Goal: Complete application form

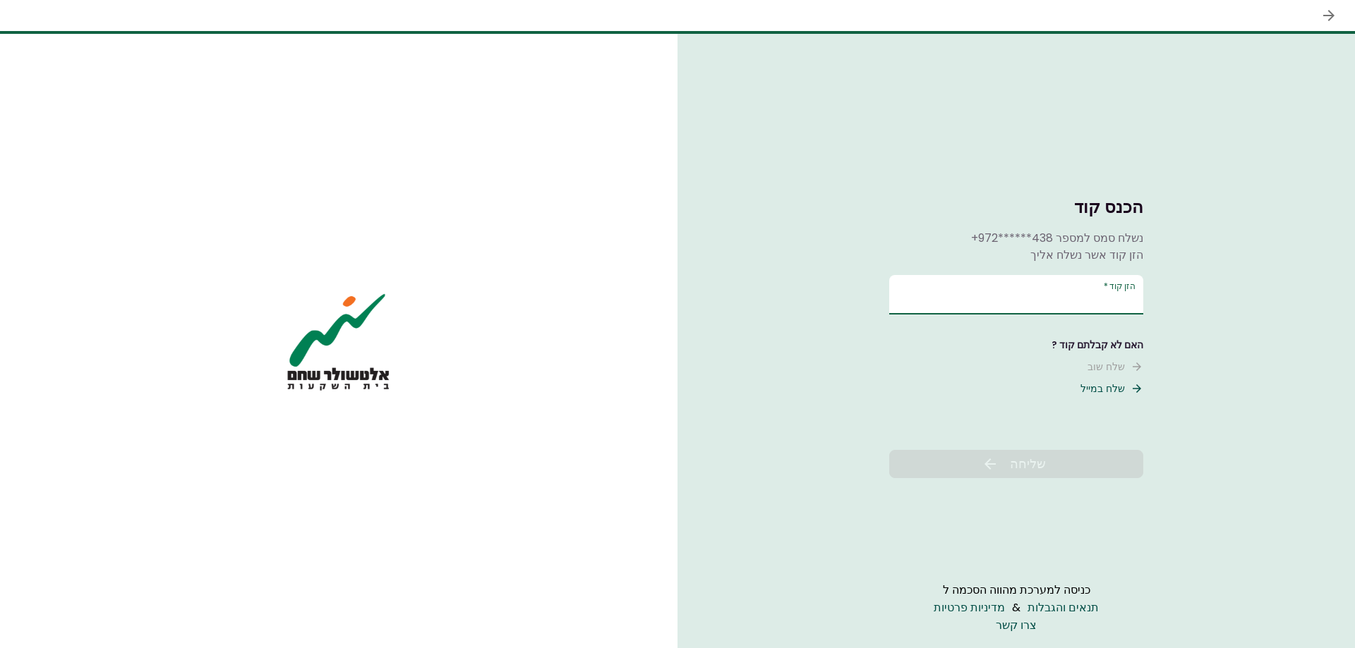
click at [1022, 296] on input "הזן קוד   *" at bounding box center [1016, 295] width 254 height 40
type input "******"
click at [1103, 461] on button "שליחה" at bounding box center [1016, 464] width 254 height 28
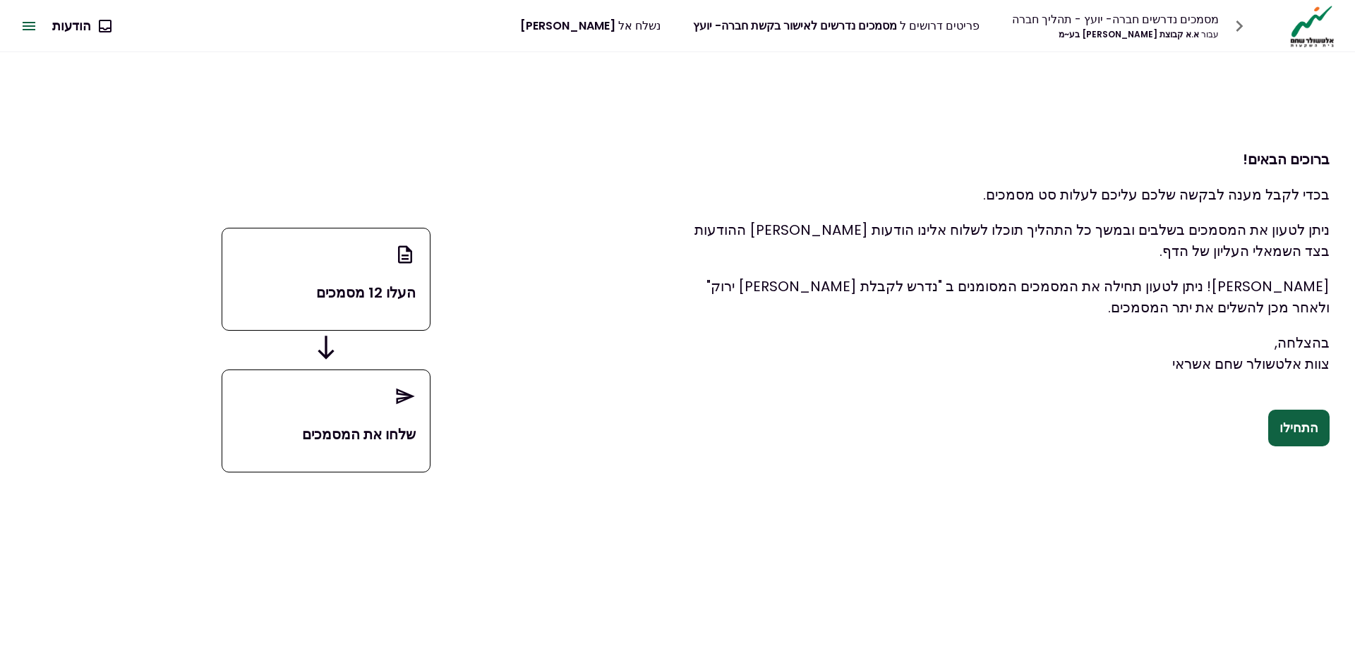
click at [1303, 440] on button "התחילו" at bounding box center [1298, 428] width 61 height 37
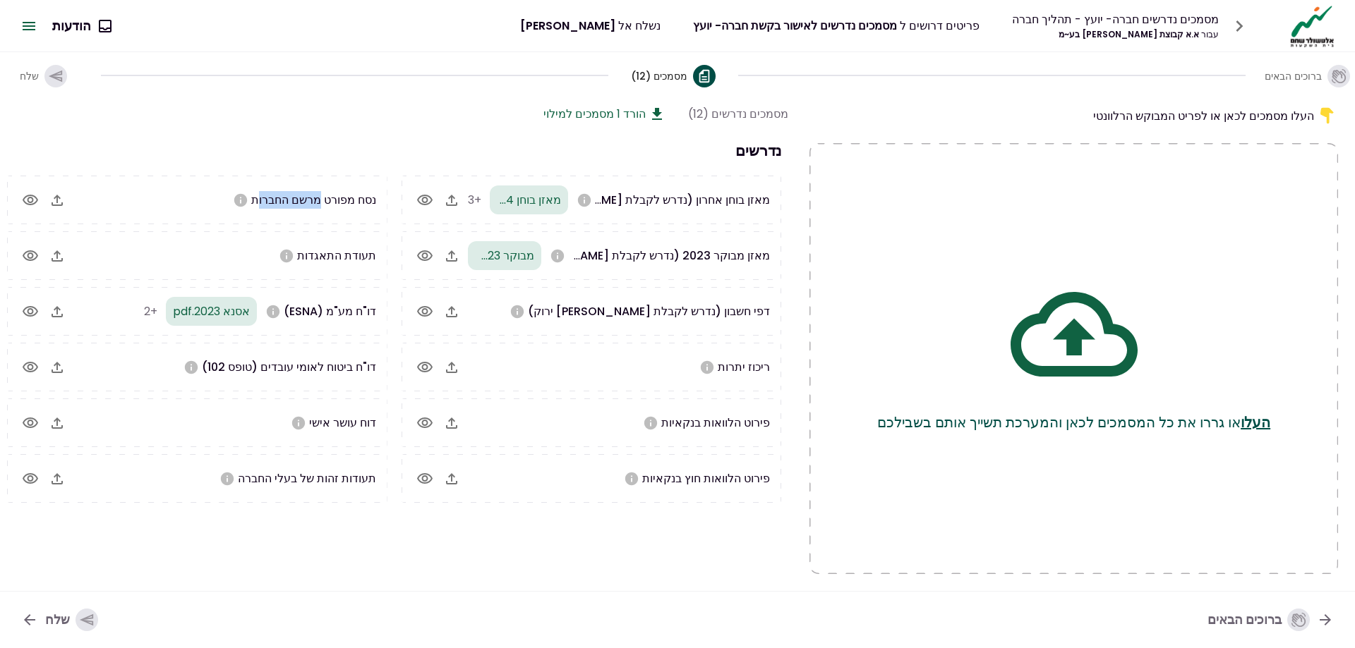
drag, startPoint x: 294, startPoint y: 183, endPoint x: 344, endPoint y: 205, distance: 55.0
click at [324, 201] on span "נסח מפורט מרשם החברות" at bounding box center [313, 200] width 125 height 16
click at [344, 205] on span "נסח מפורט מרשם החברות" at bounding box center [313, 200] width 125 height 16
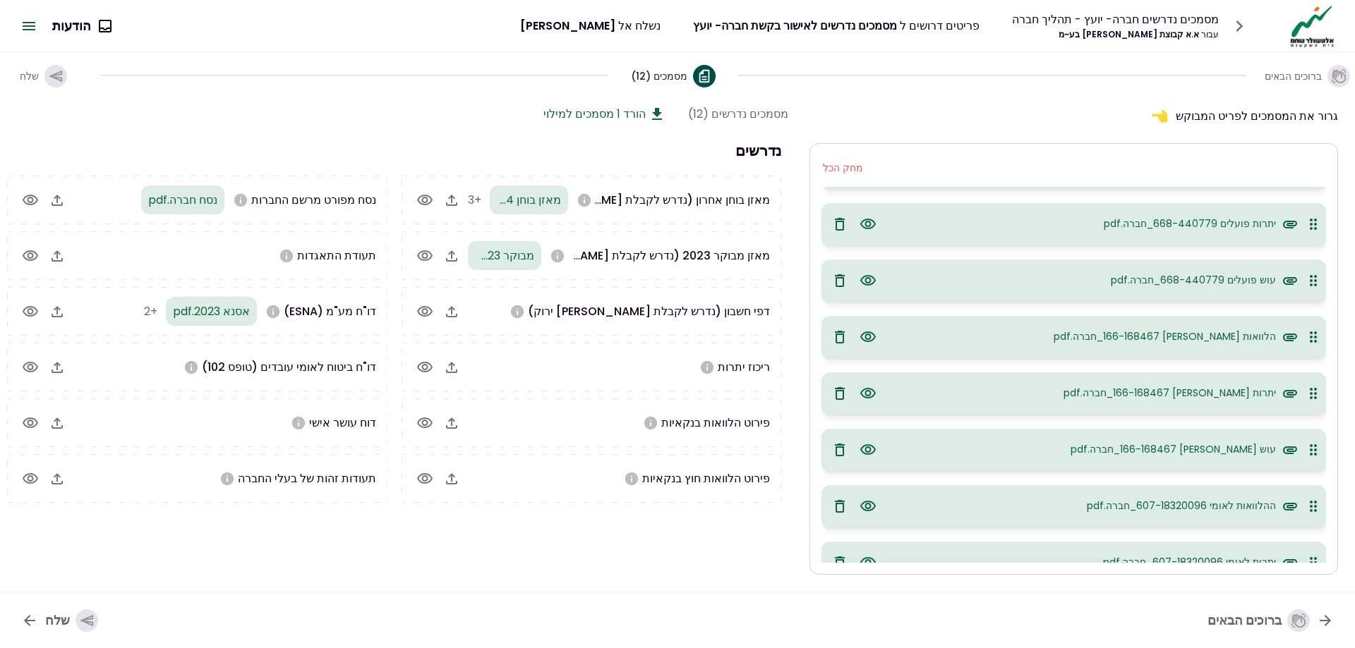
scroll to position [414, 0]
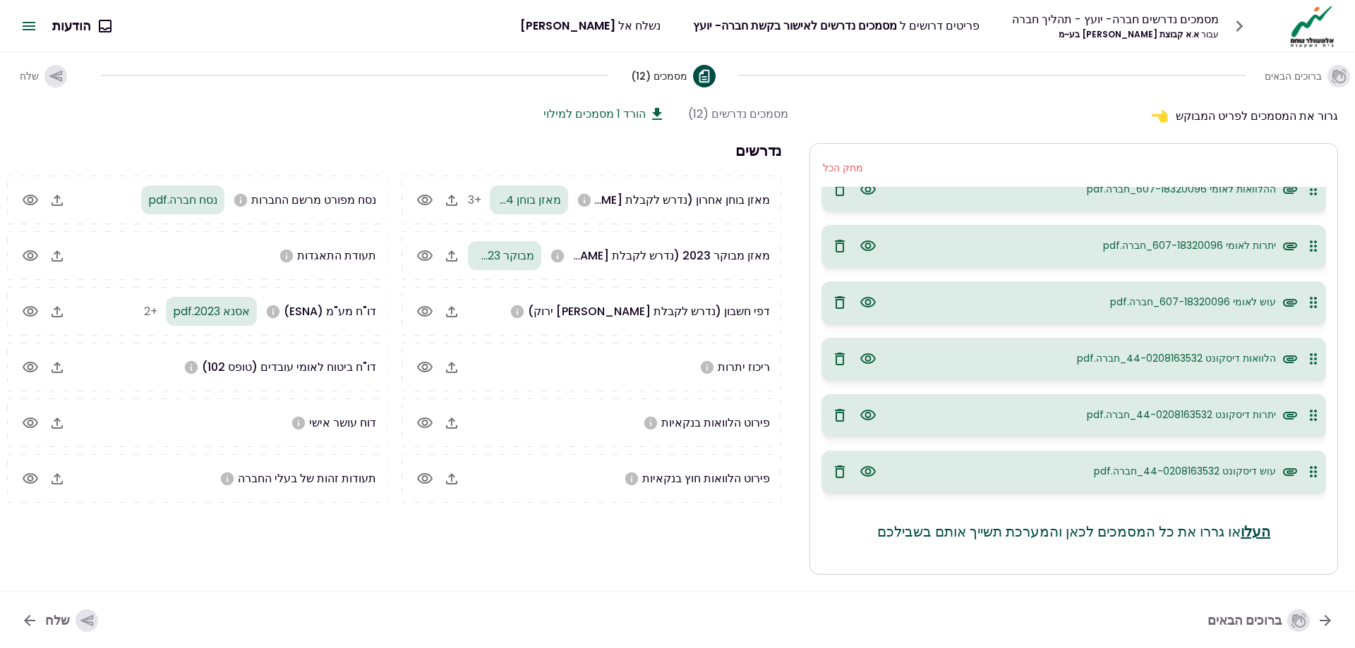
drag, startPoint x: 475, startPoint y: 170, endPoint x: 450, endPoint y: 179, distance: 26.3
click at [465, 173] on section "נדרשים מאזן בוחן אחרון (נדרש לקבלת אור ירוק) מאזן בוחן 2024.pdf +3 מאזן מבוקר 2…" at bounding box center [394, 321] width 788 height 363
click at [448, 181] on div "מאזן בוחן אחרון (נדרש לקבלת אור ירוק) מאזן בוחן 2024.pdf +3" at bounding box center [592, 200] width 380 height 49
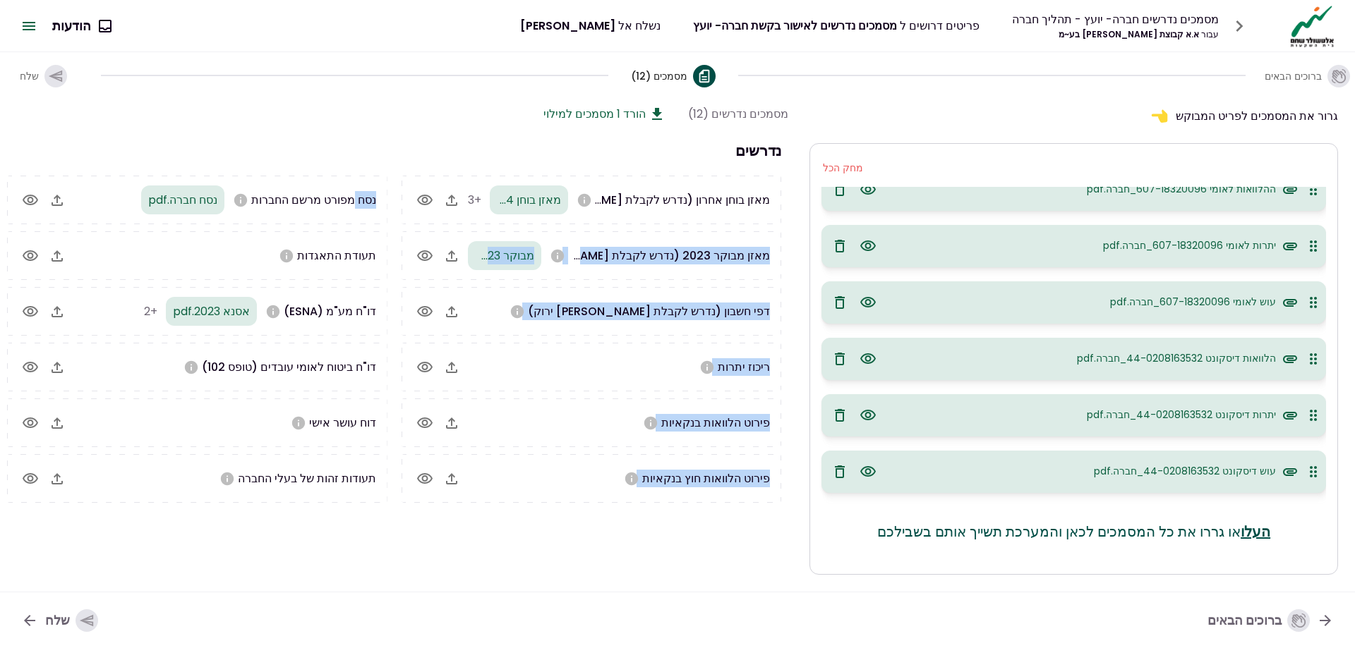
drag, startPoint x: 447, startPoint y: 182, endPoint x: 352, endPoint y: 192, distance: 95.8
click at [352, 192] on div "מאזן בוחן אחרון (נדרש לקבלת אור ירוק) מאזן בוחן 2024.pdf +3 מאזן מבוקר 2023 (נד…" at bounding box center [394, 339] width 788 height 327
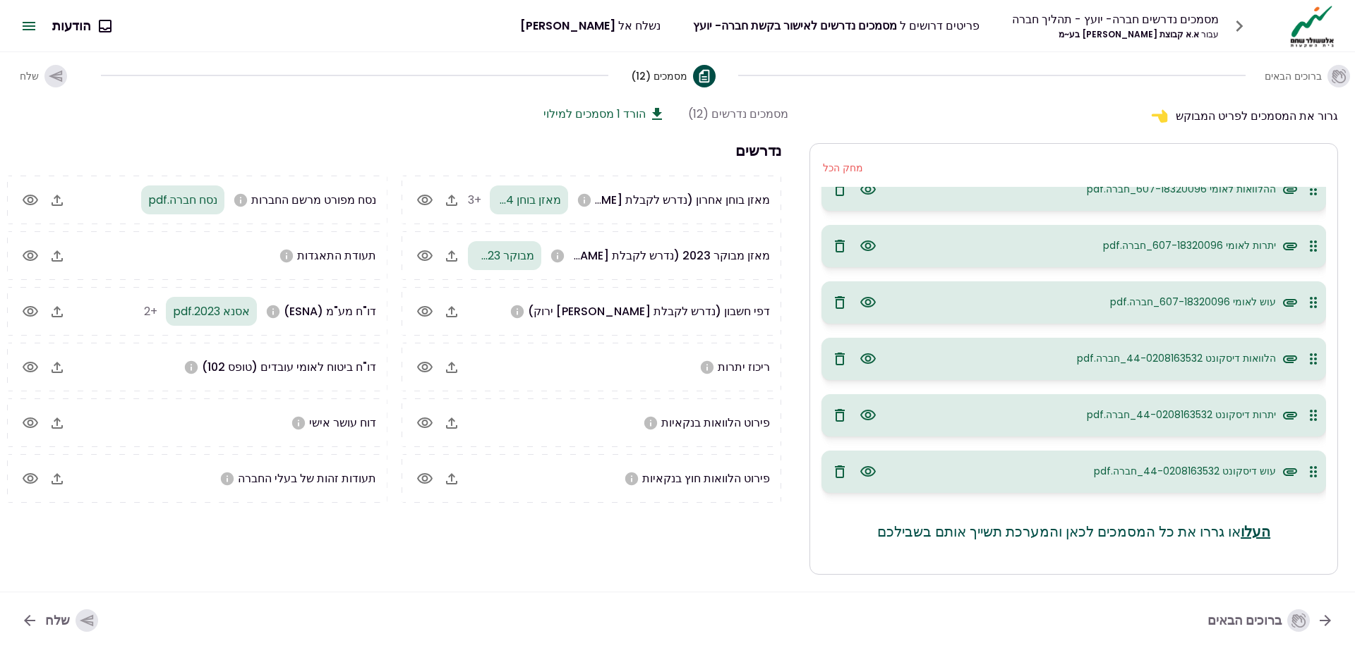
click at [400, 147] on h3 "נדרשים" at bounding box center [394, 151] width 788 height 22
click at [47, 612] on div "שלח" at bounding box center [71, 621] width 53 height 23
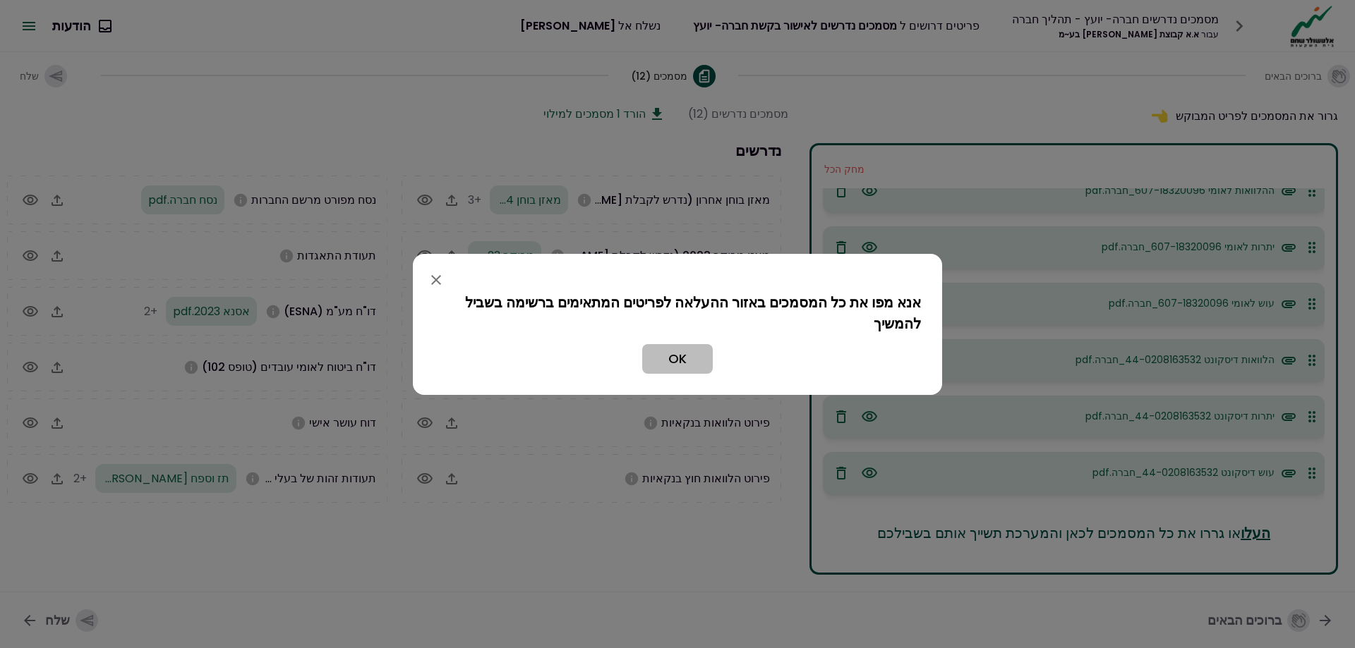
click at [682, 360] on button "OK" at bounding box center [677, 359] width 71 height 30
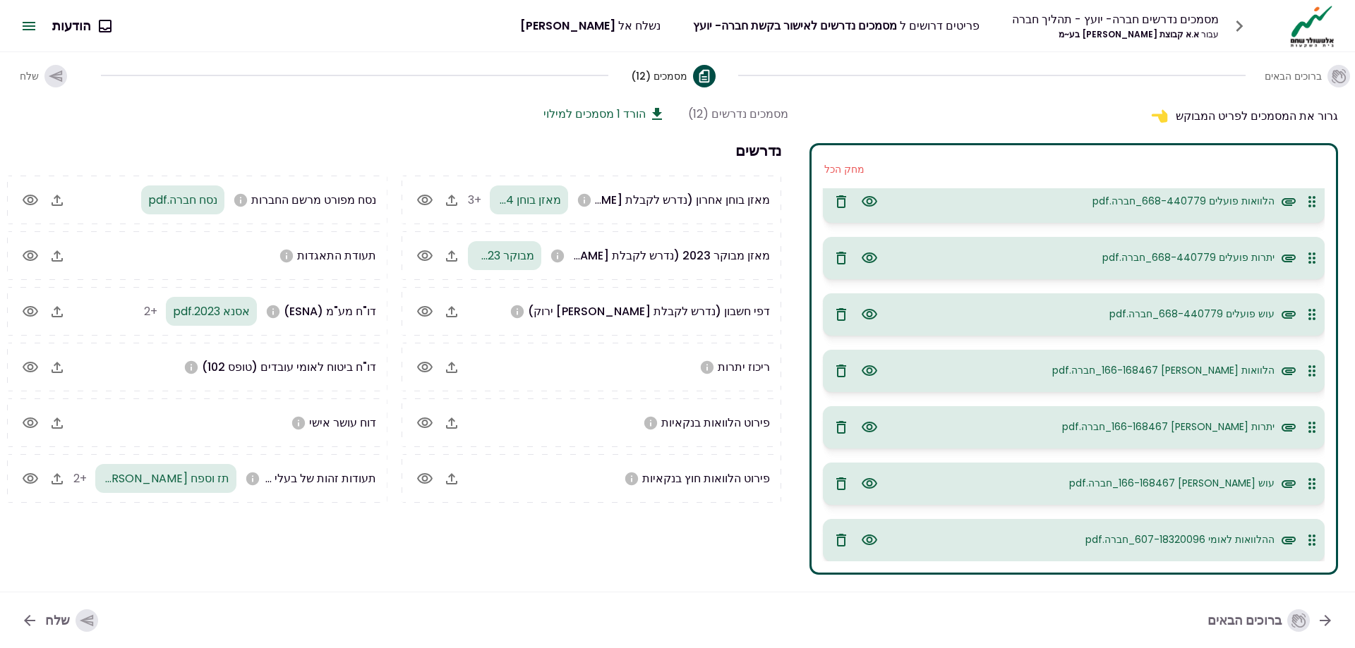
scroll to position [0, 0]
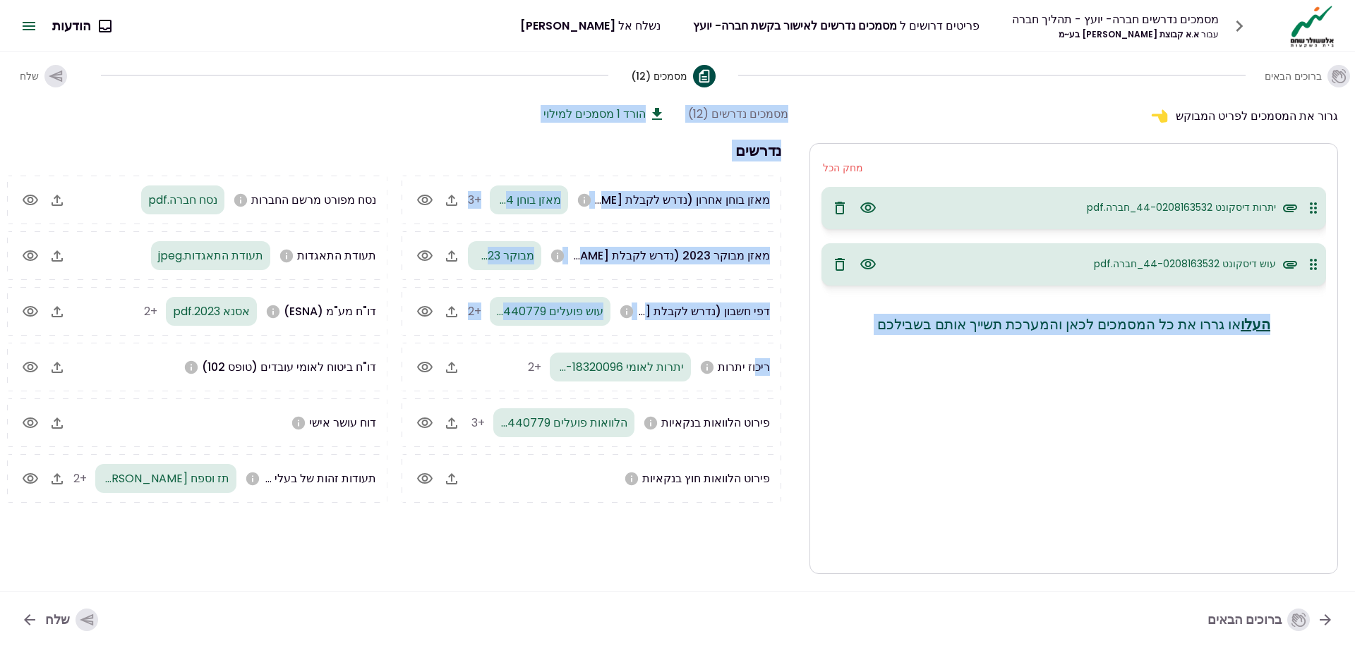
drag, startPoint x: 1085, startPoint y: 229, endPoint x: 809, endPoint y: 315, distance: 288.1
click at [779, 324] on div "גרור את המסמכים לפריט המבוקש מחק הכל יתרות דיסקונט 44-0208163532_חברה.pdf עוש ד…" at bounding box center [677, 344] width 1355 height 493
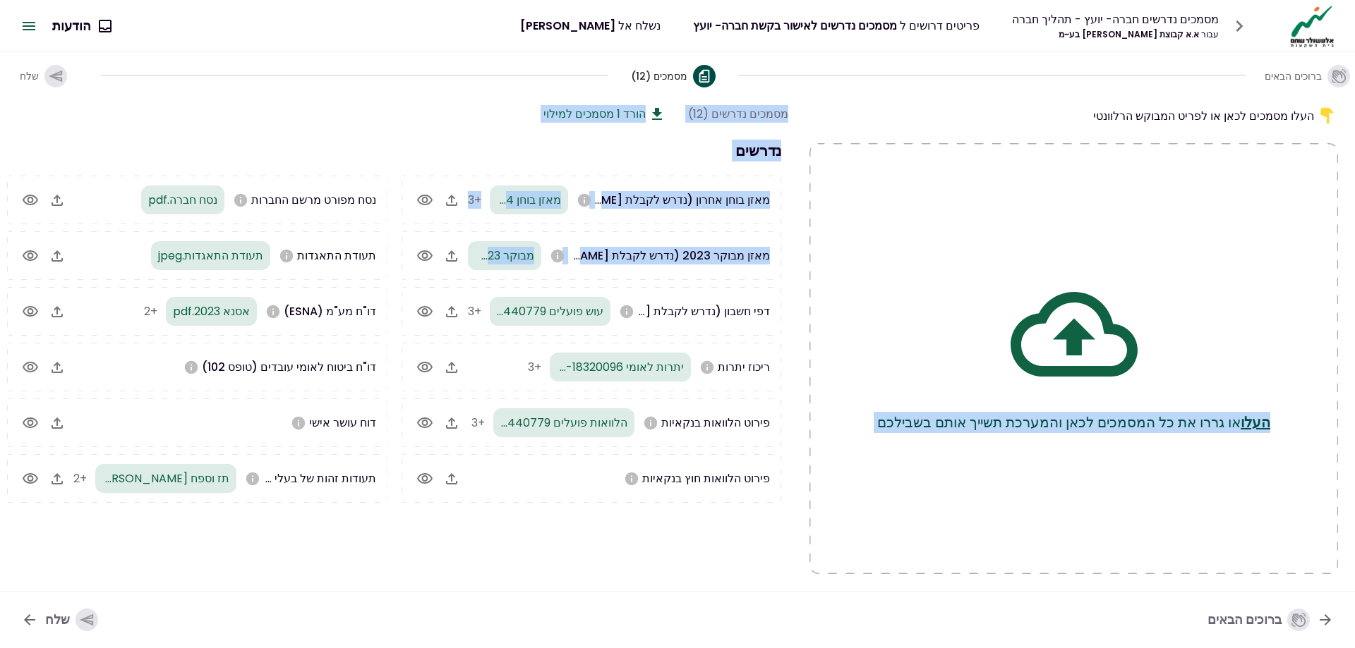
click at [481, 147] on h3 "נדרשים" at bounding box center [394, 151] width 788 height 22
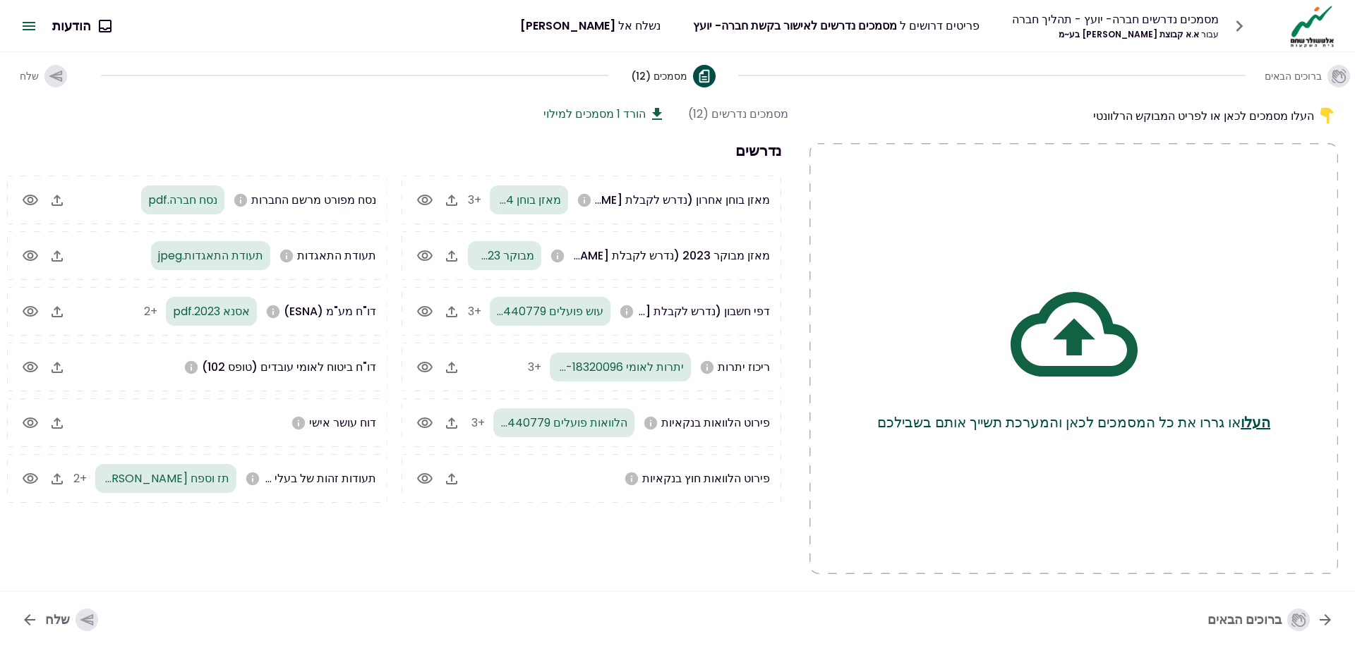
click at [51, 614] on div "שלח" at bounding box center [71, 620] width 53 height 23
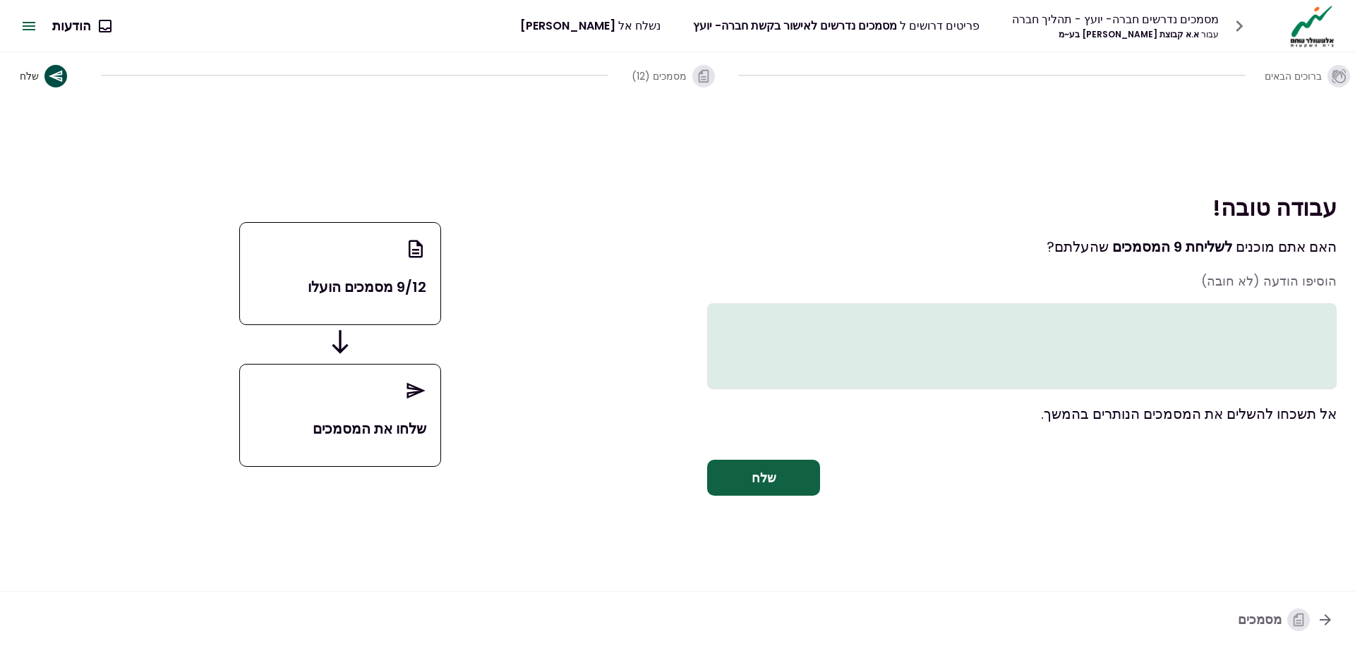
click at [1245, 310] on textarea at bounding box center [1021, 346] width 629 height 86
paste textarea "**********"
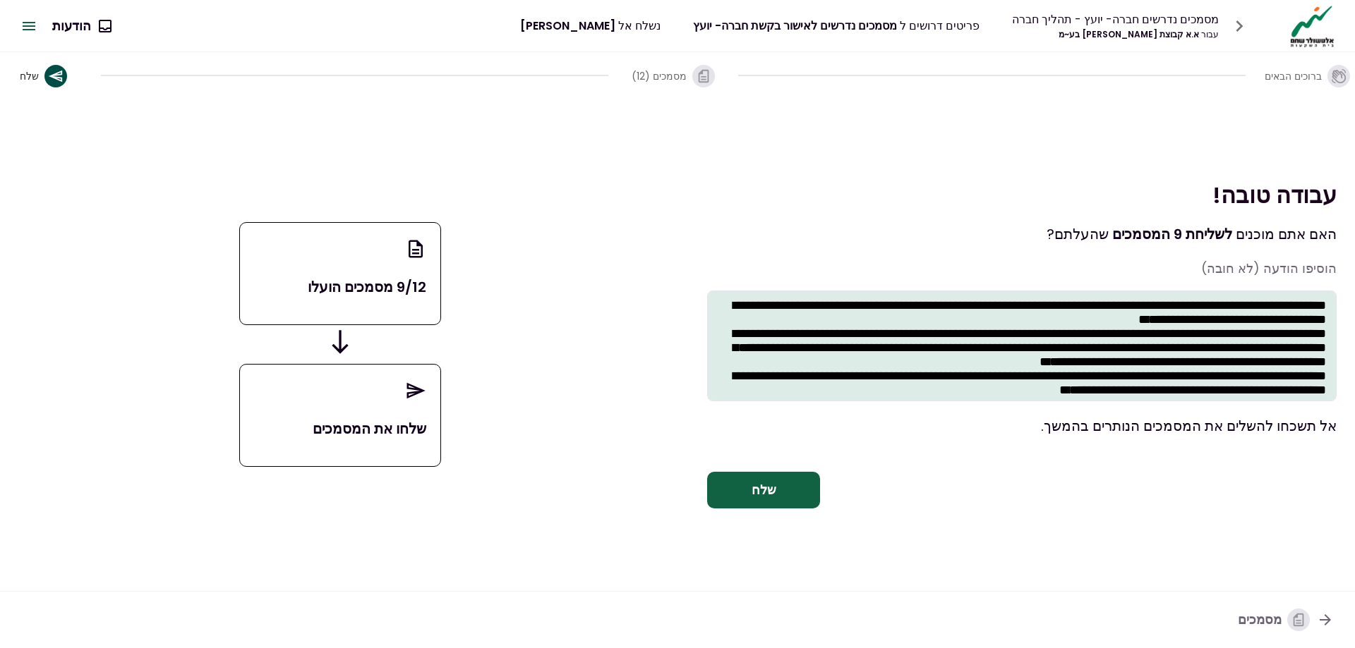
click at [1324, 310] on textarea "**********" at bounding box center [1021, 346] width 629 height 111
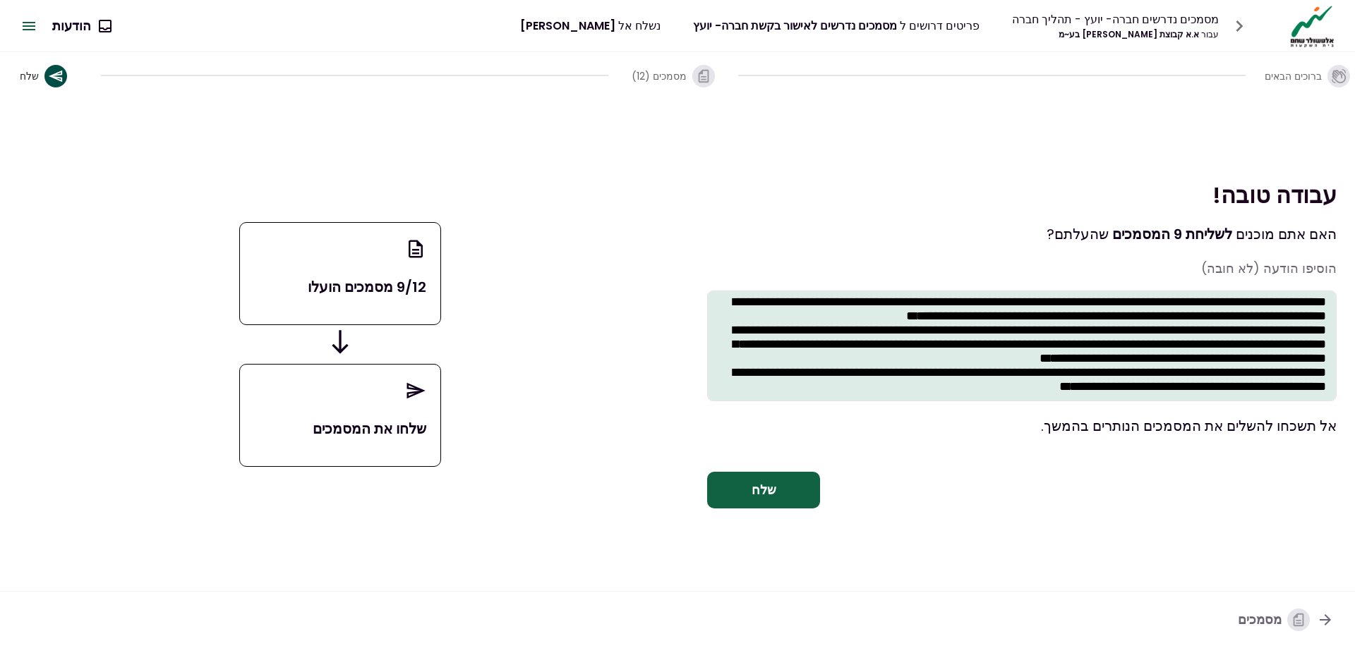
type textarea "**********"
click at [778, 482] on button "שלח" at bounding box center [763, 490] width 113 height 37
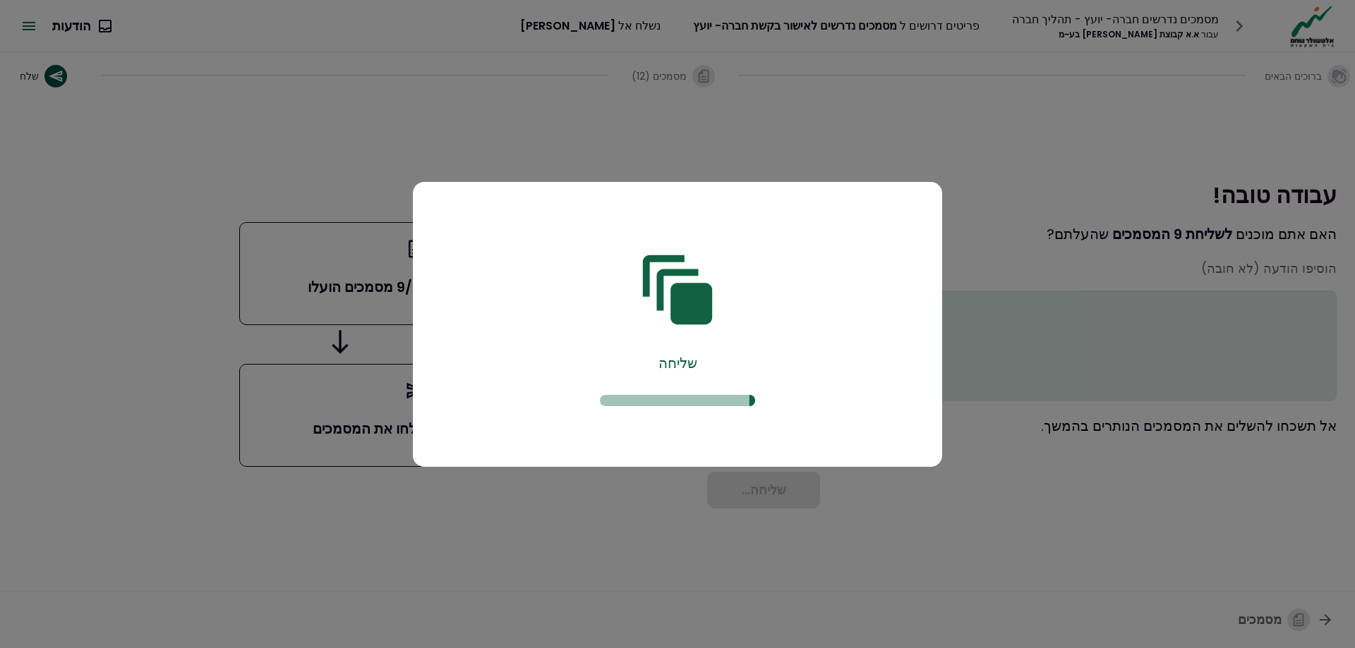
scroll to position [0, 0]
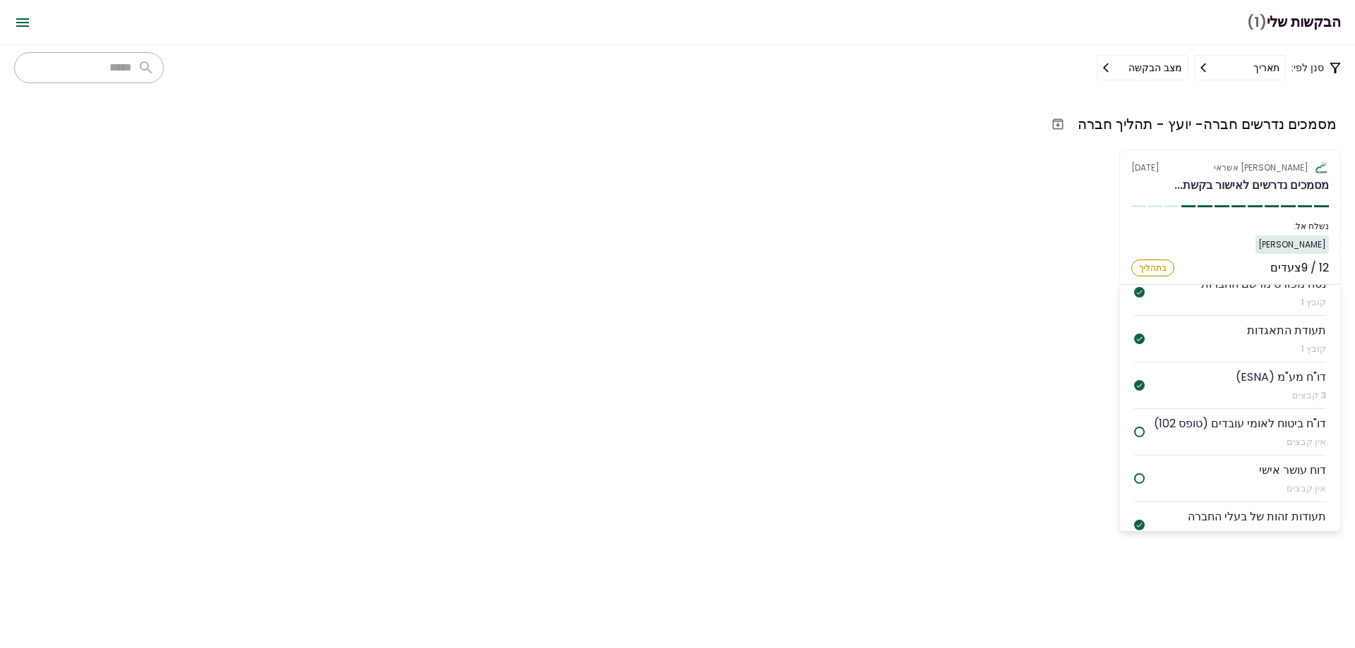
scroll to position [386, 0]
click at [1243, 436] on div "אין קבצים" at bounding box center [1240, 443] width 172 height 14
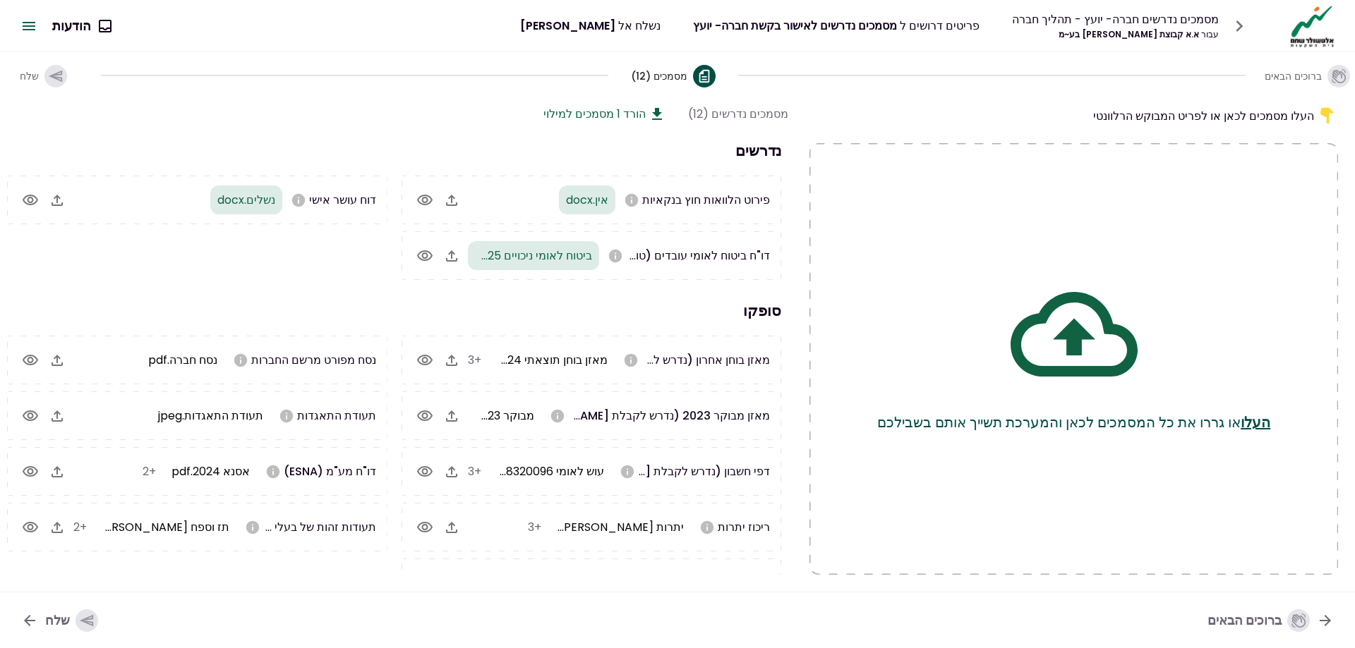
click at [52, 615] on div "שלח" at bounding box center [71, 621] width 53 height 23
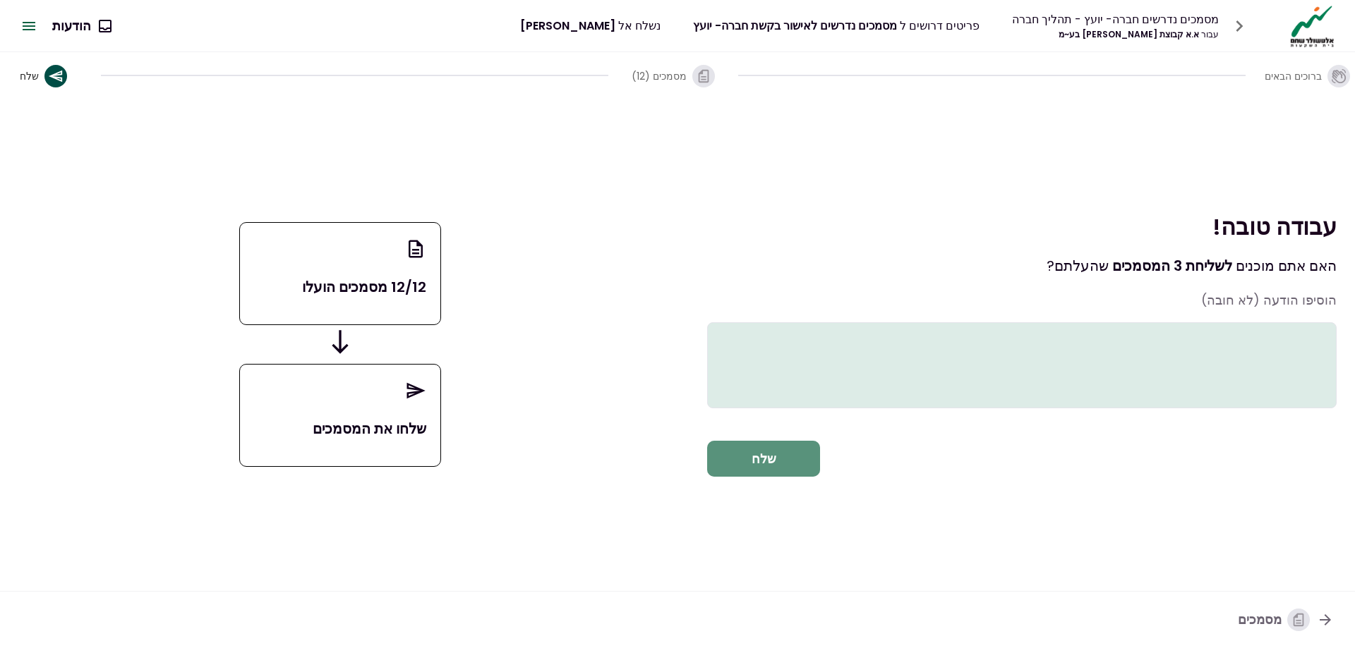
click at [754, 466] on button "שלח" at bounding box center [763, 459] width 113 height 37
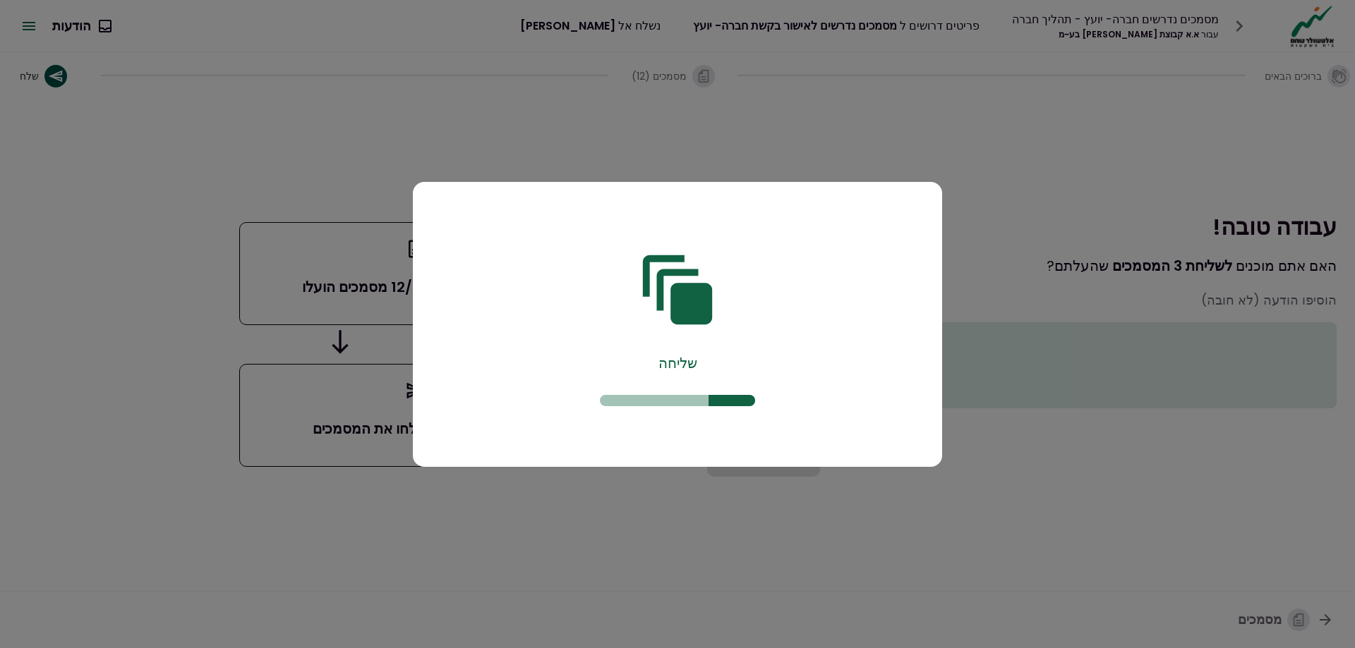
click at [713, 390] on div "שליחה" at bounding box center [677, 327] width 487 height 237
drag, startPoint x: 733, startPoint y: 239, endPoint x: 683, endPoint y: 338, distance: 111.4
click at [761, 247] on div "שליחה" at bounding box center [677, 327] width 487 height 237
click at [685, 398] on span at bounding box center [754, 400] width 155 height 11
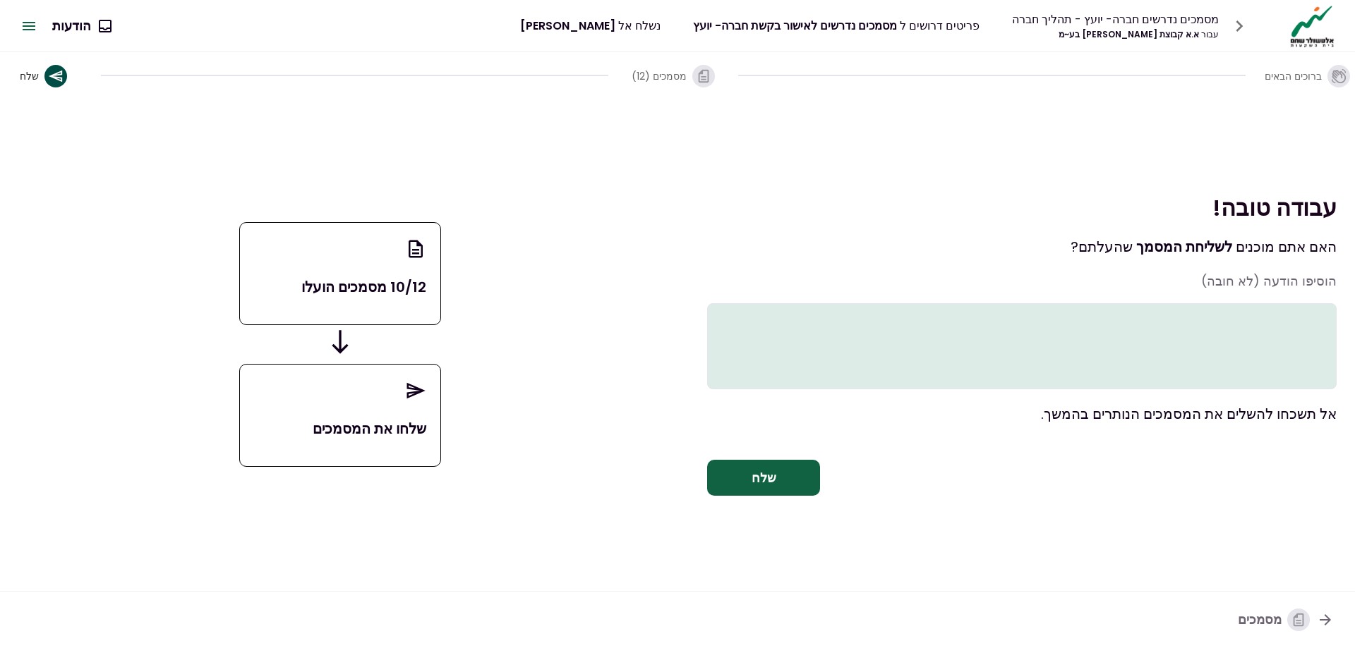
click at [754, 496] on button "שלח" at bounding box center [763, 478] width 113 height 37
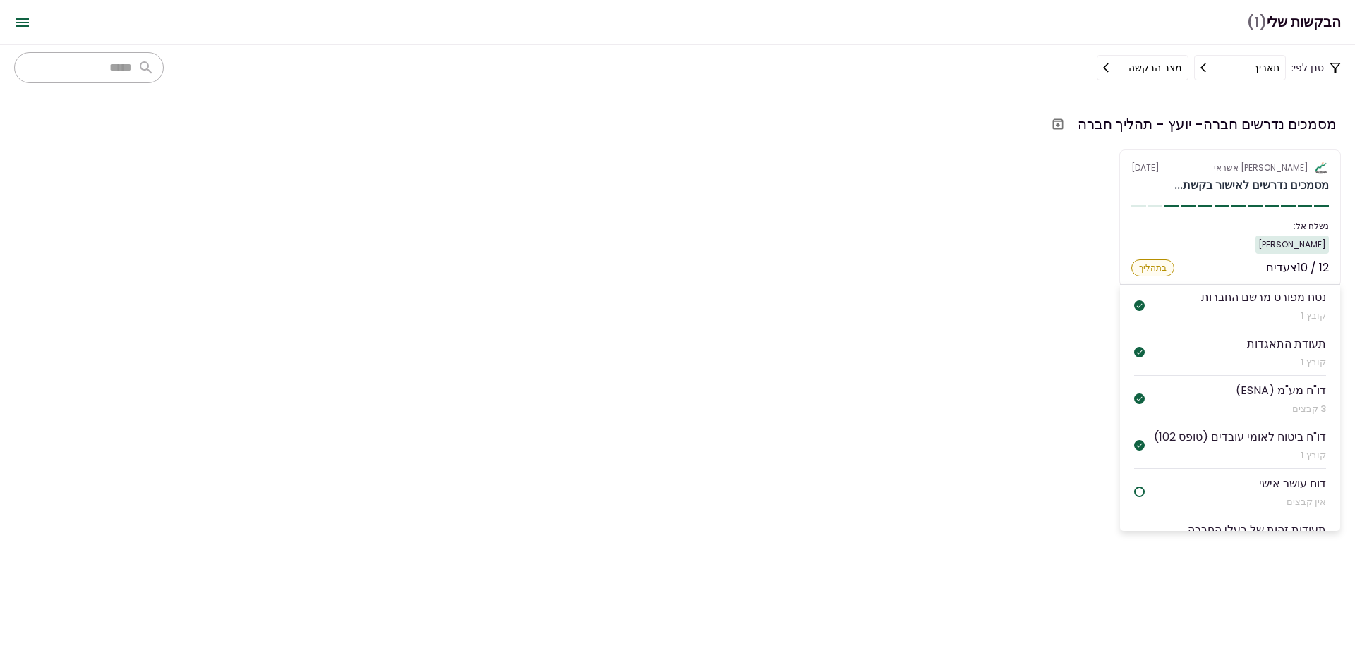
scroll to position [386, 0]
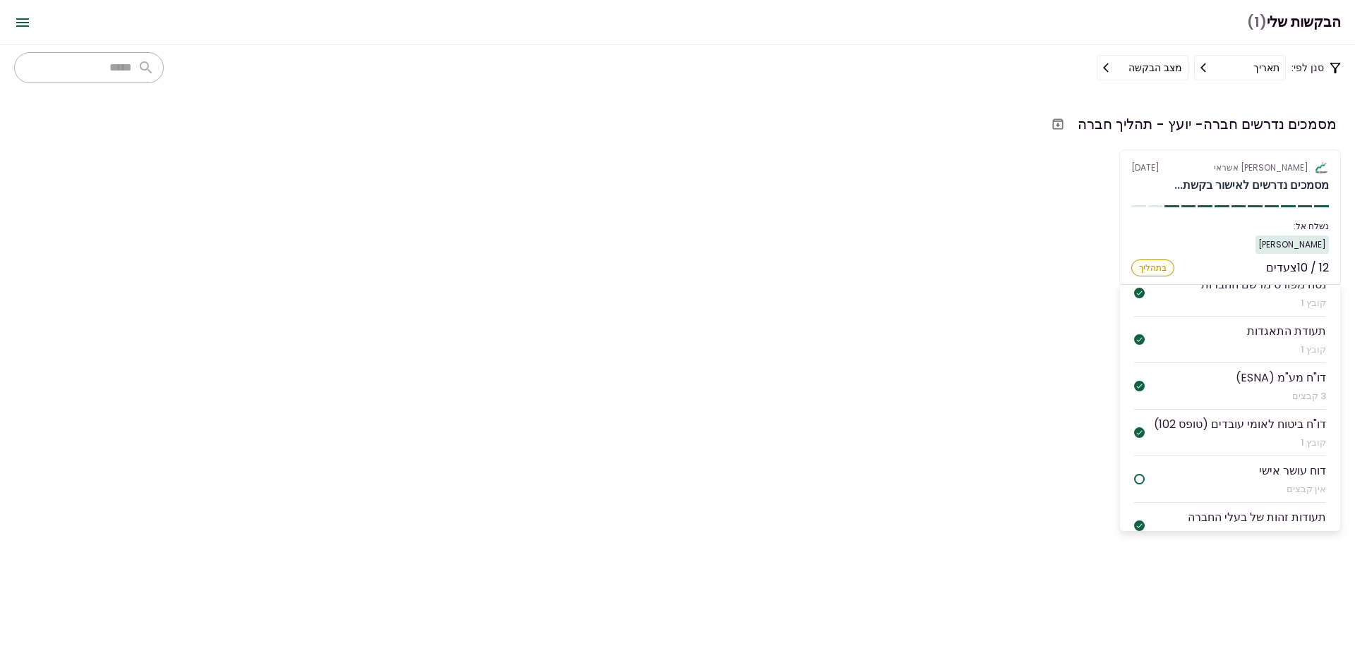
click at [1237, 457] on li "דוח עושר אישי אין קבצים" at bounding box center [1230, 480] width 192 height 47
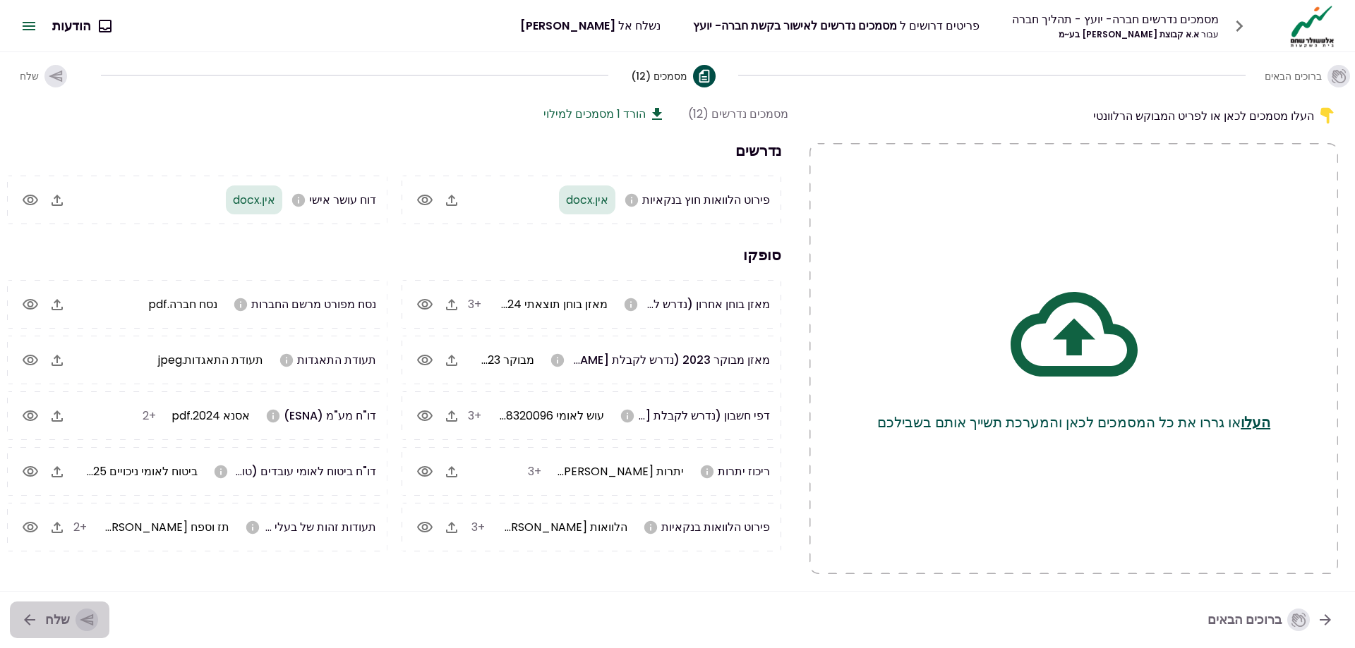
click at [66, 620] on div "שלח" at bounding box center [71, 620] width 53 height 23
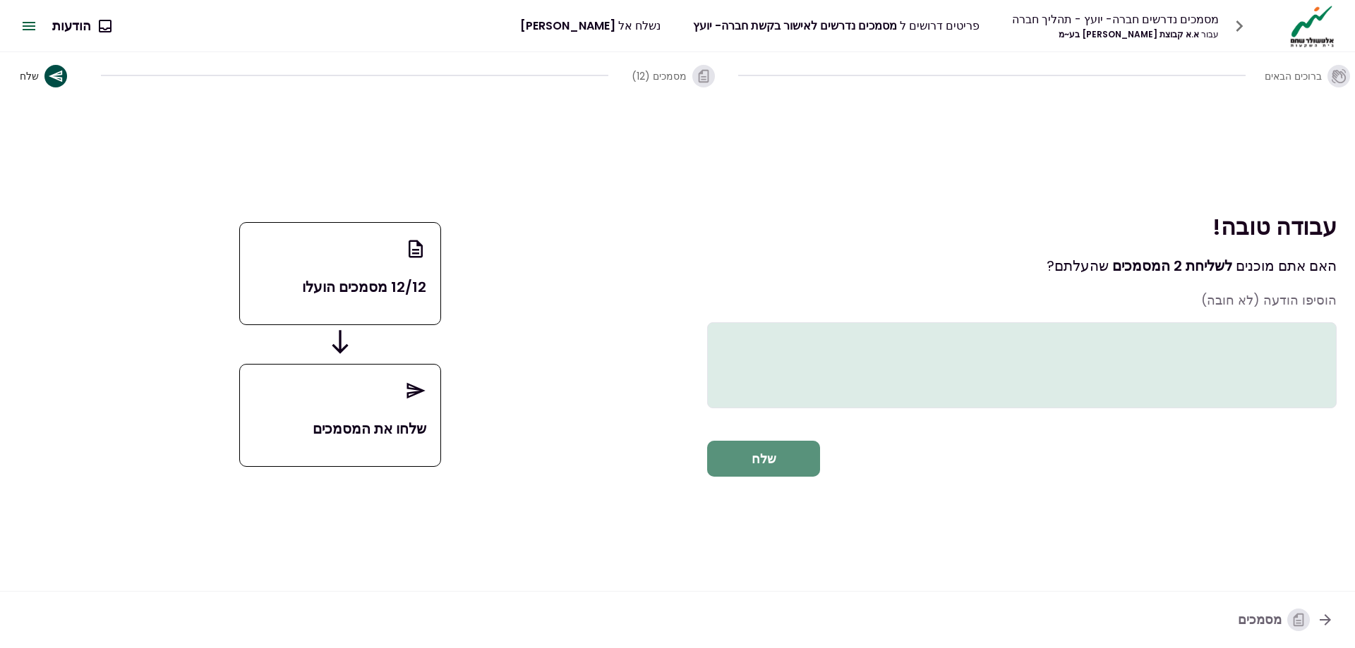
click at [765, 463] on button "שלח" at bounding box center [763, 459] width 113 height 37
